Goal: Task Accomplishment & Management: Manage account settings

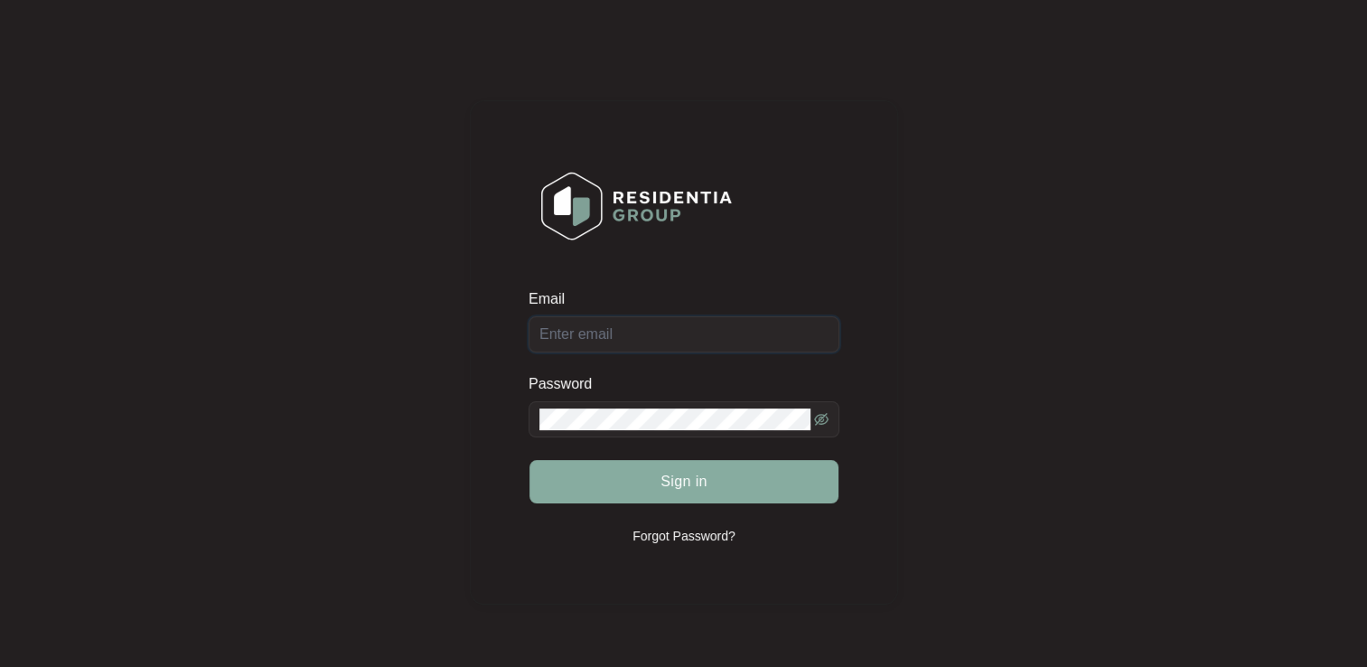
type input "[EMAIL_ADDRESS][DOMAIN_NAME]"
click at [676, 482] on span "Sign in" at bounding box center [683, 482] width 47 height 22
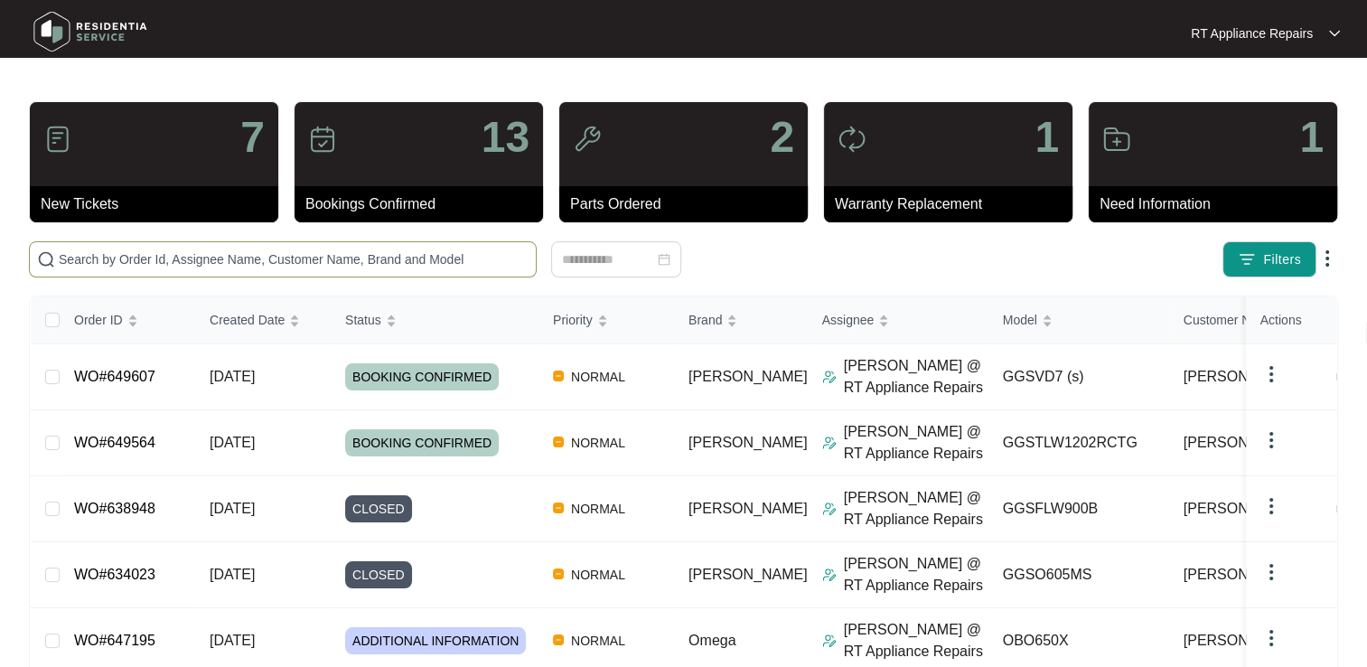
click at [219, 258] on input "text" at bounding box center [294, 259] width 470 height 20
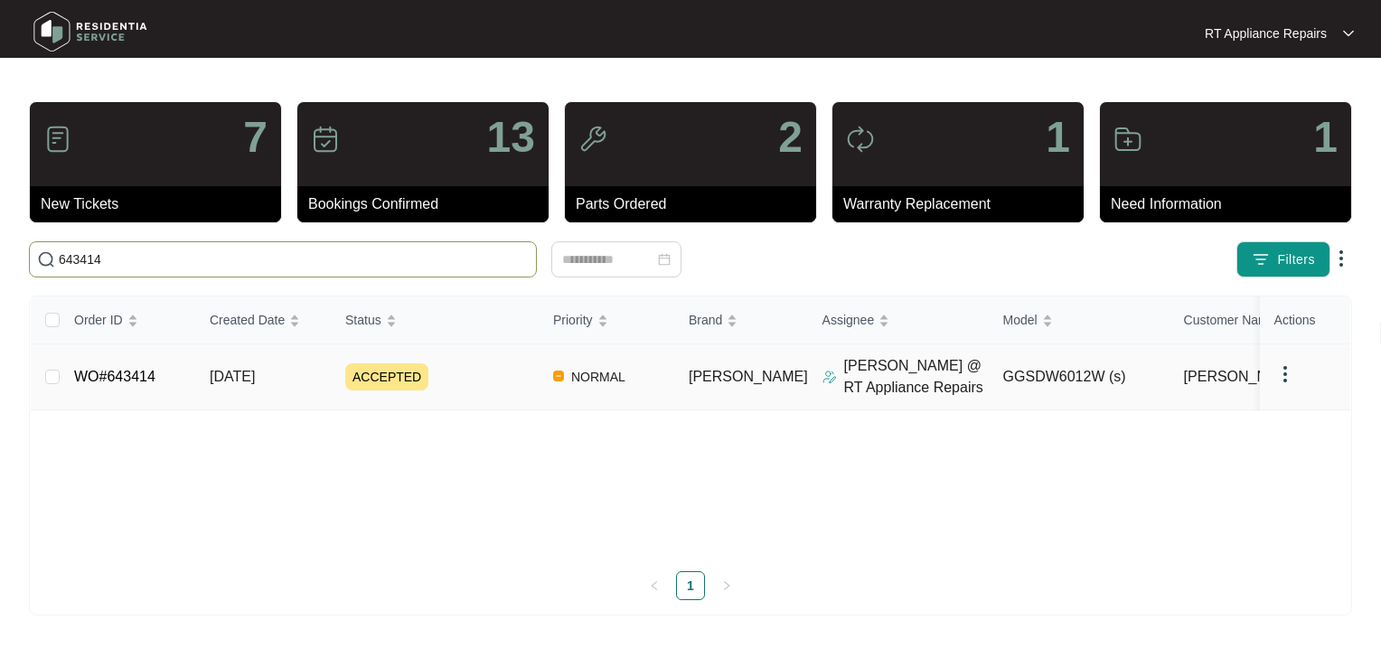
type input "643414"
click at [145, 374] on link "WO#643414" at bounding box center [114, 376] width 81 height 15
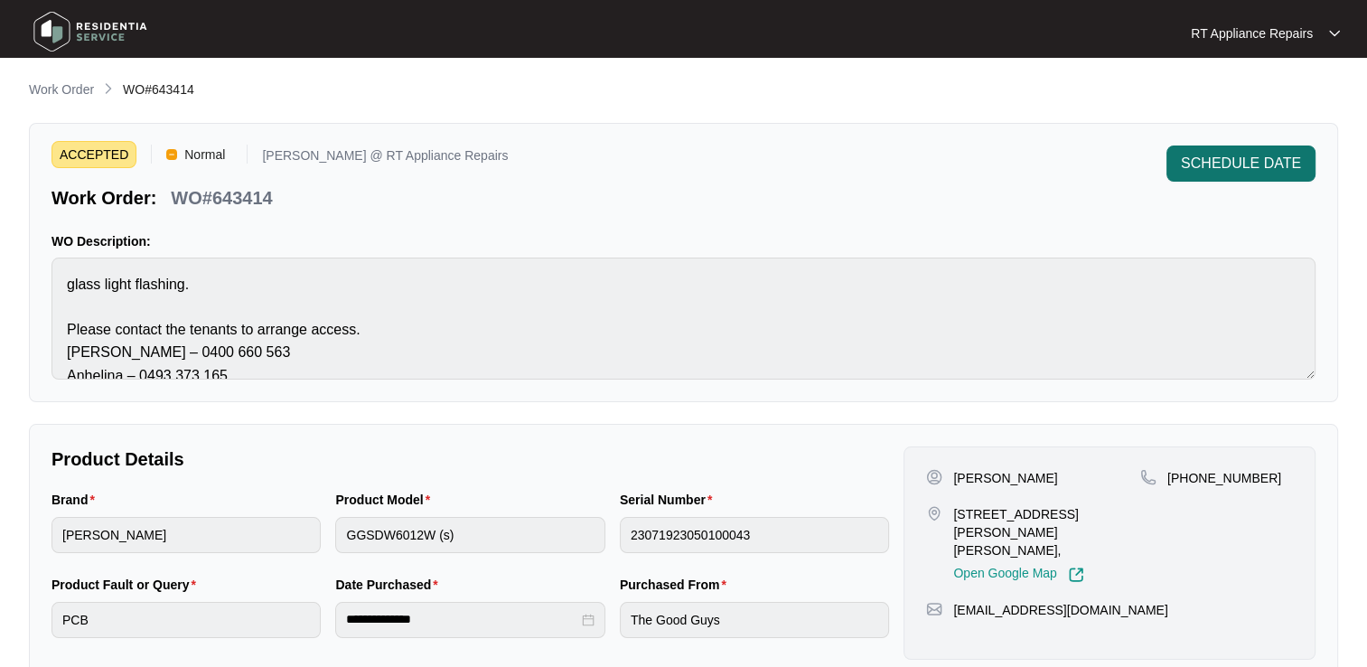
click at [1241, 177] on button "SCHEDULE DATE" at bounding box center [1240, 163] width 149 height 36
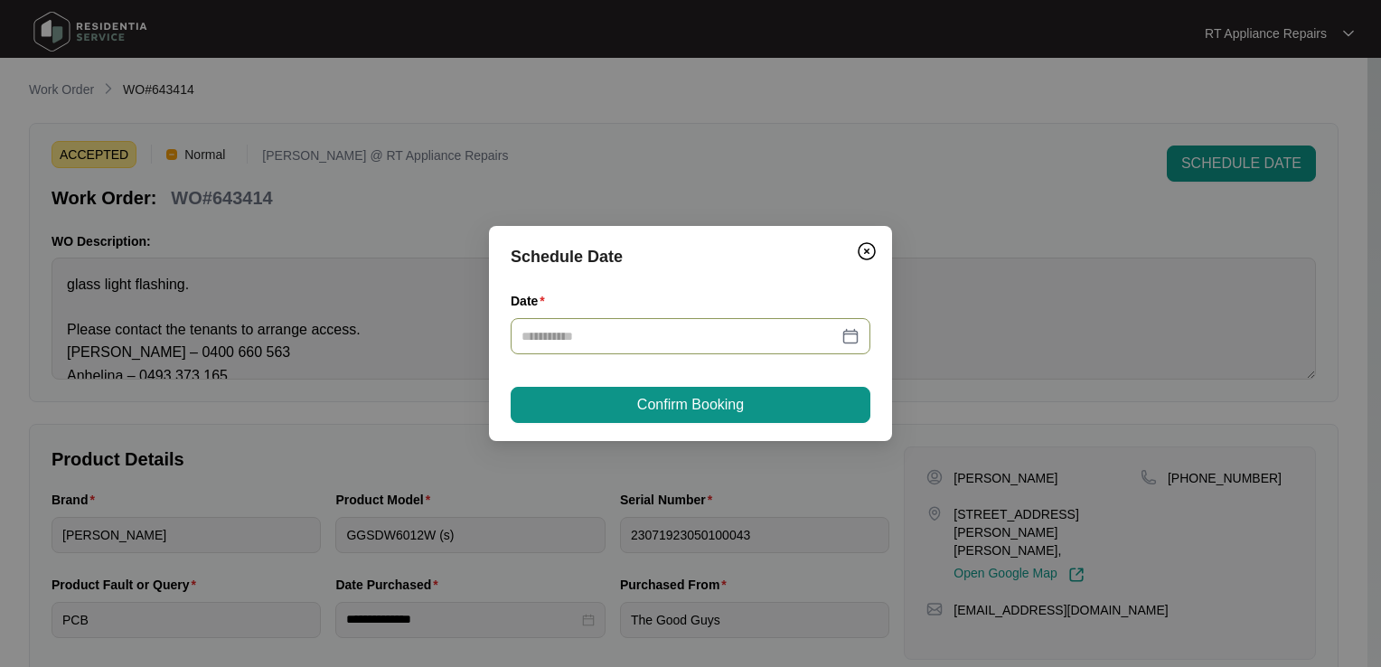
click at [719, 332] on input "Date" at bounding box center [679, 336] width 316 height 20
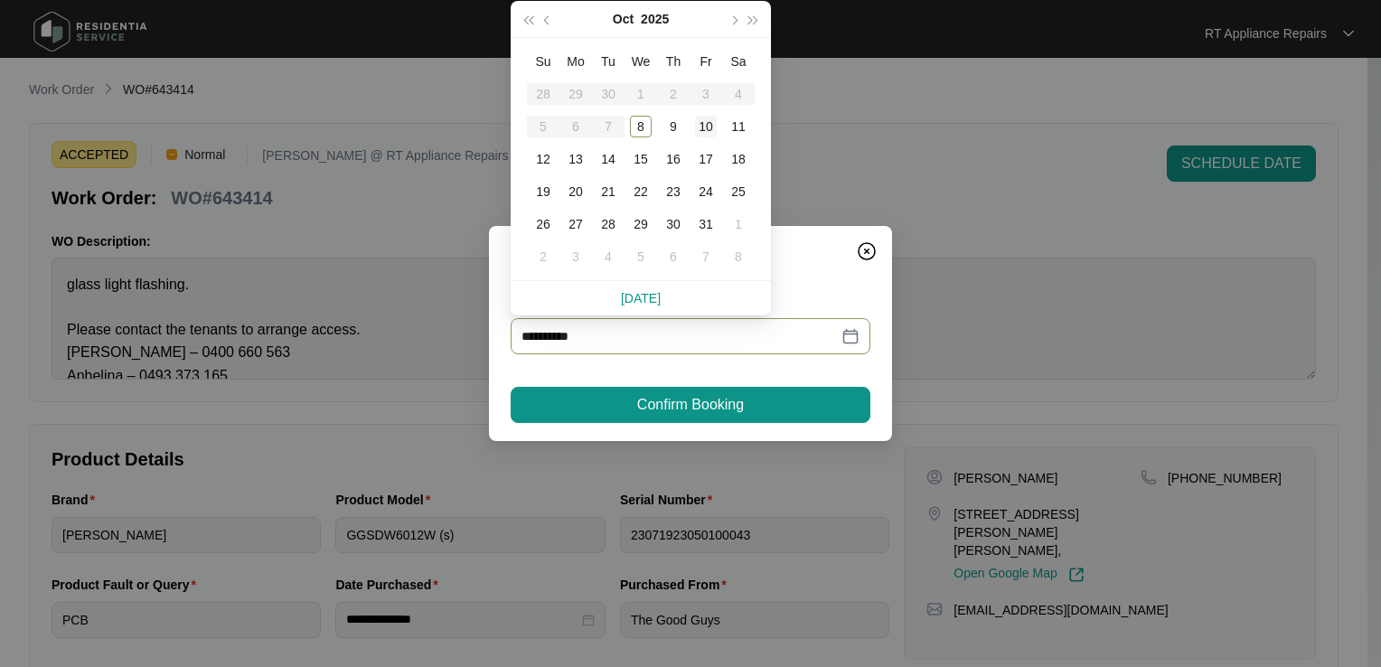
type input "**********"
click at [676, 154] on div "16" at bounding box center [673, 159] width 22 height 22
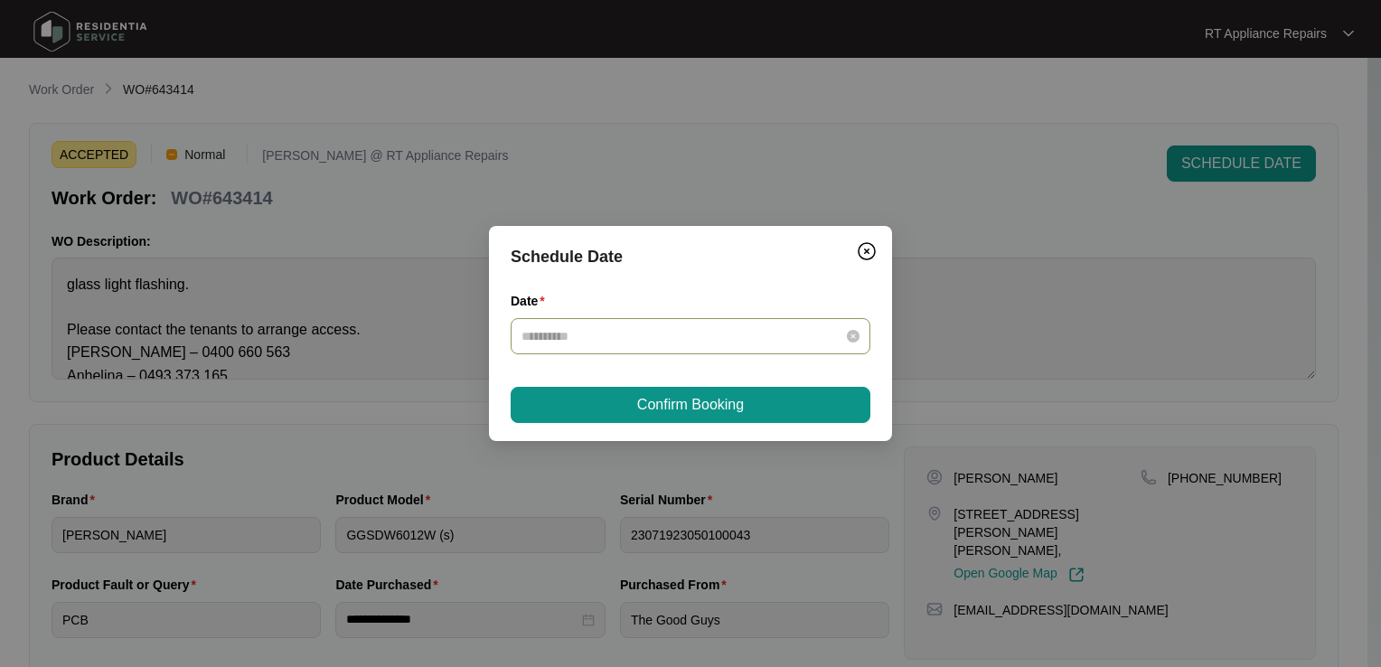
type input "**********"
click at [730, 417] on button "Confirm Booking" at bounding box center [690, 405] width 360 height 36
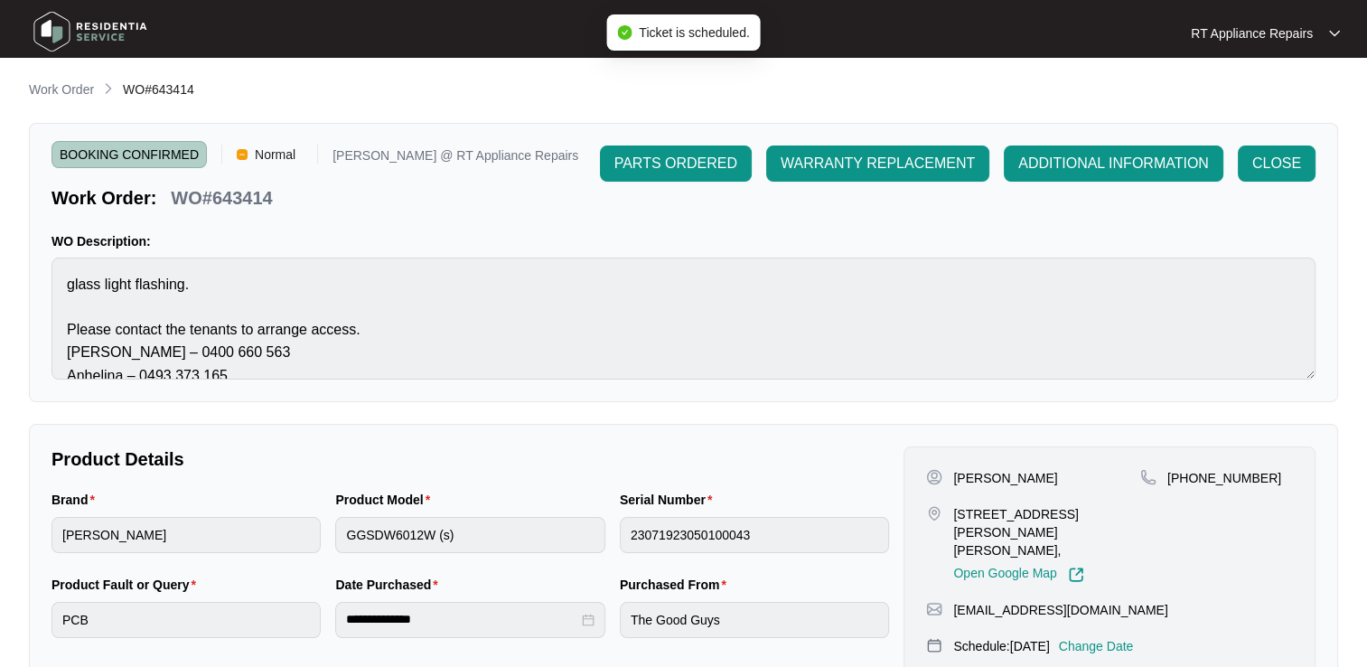
click at [1276, 34] on p "RT Appliance Repairs" at bounding box center [1252, 33] width 122 height 18
click at [1249, 95] on p "Log Out" at bounding box center [1279, 96] width 91 height 18
